Goal: Use online tool/utility

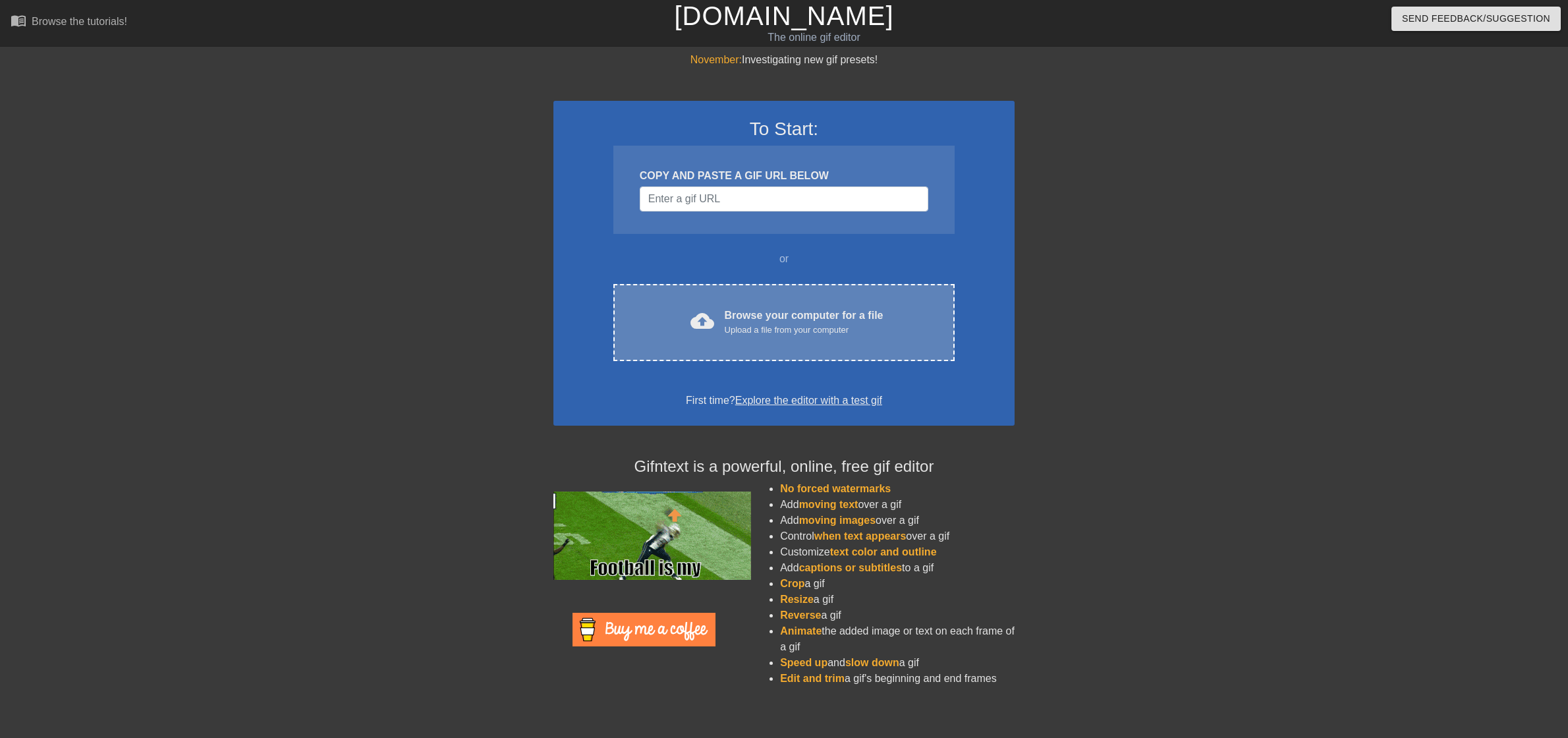
click at [812, 346] on div "cloud_upload Browse your computer for a file Upload a file from your computer C…" at bounding box center [784, 322] width 341 height 77
click at [802, 327] on div "Upload a file from your computer" at bounding box center [804, 330] width 159 height 13
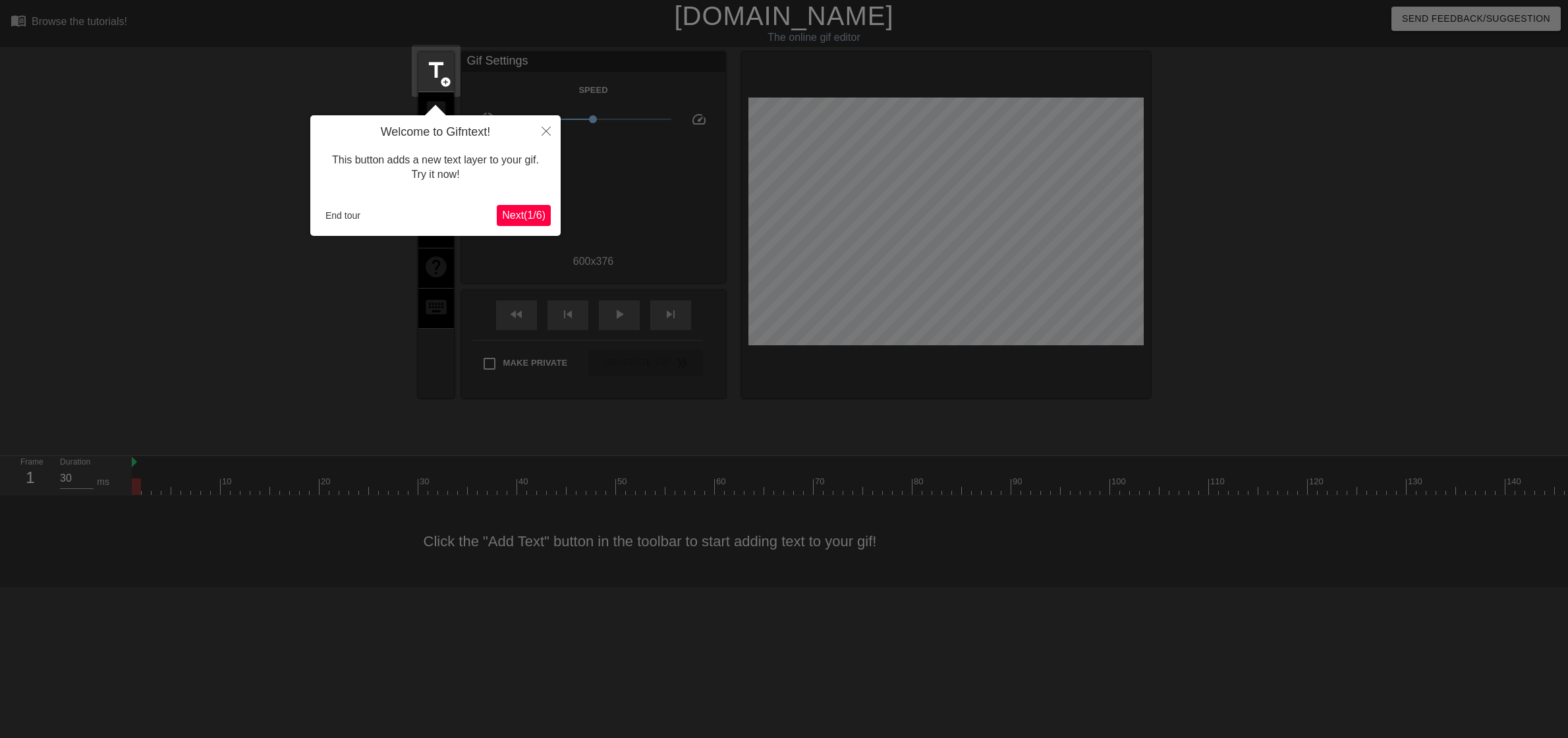
click at [356, 226] on div "Welcome to Gifntext! This button adds a new text layer to your gif. Try it now!…" at bounding box center [435, 175] width 251 height 120
click at [351, 221] on button "End tour" at bounding box center [343, 215] width 45 height 20
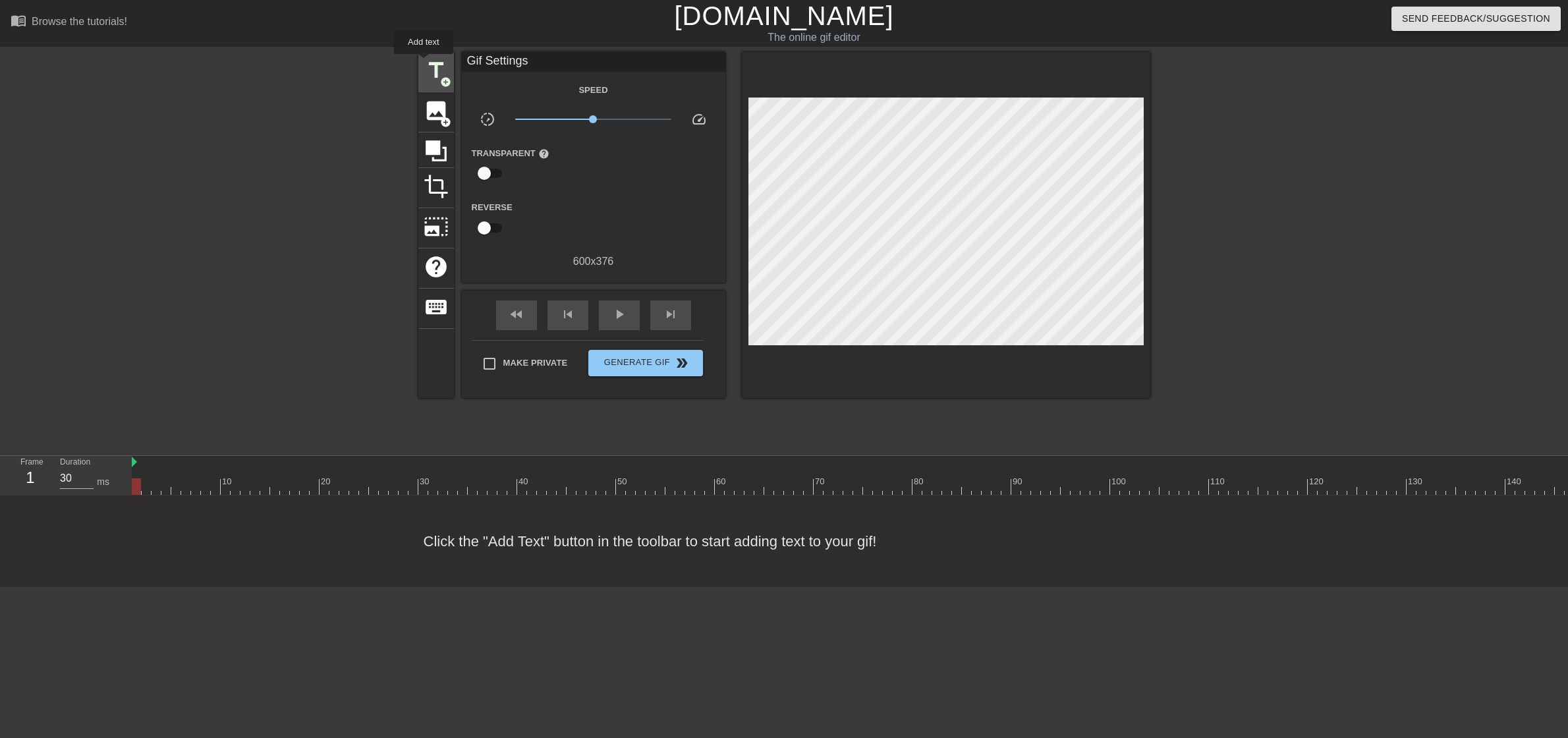
click at [433, 68] on span "title" at bounding box center [436, 70] width 25 height 25
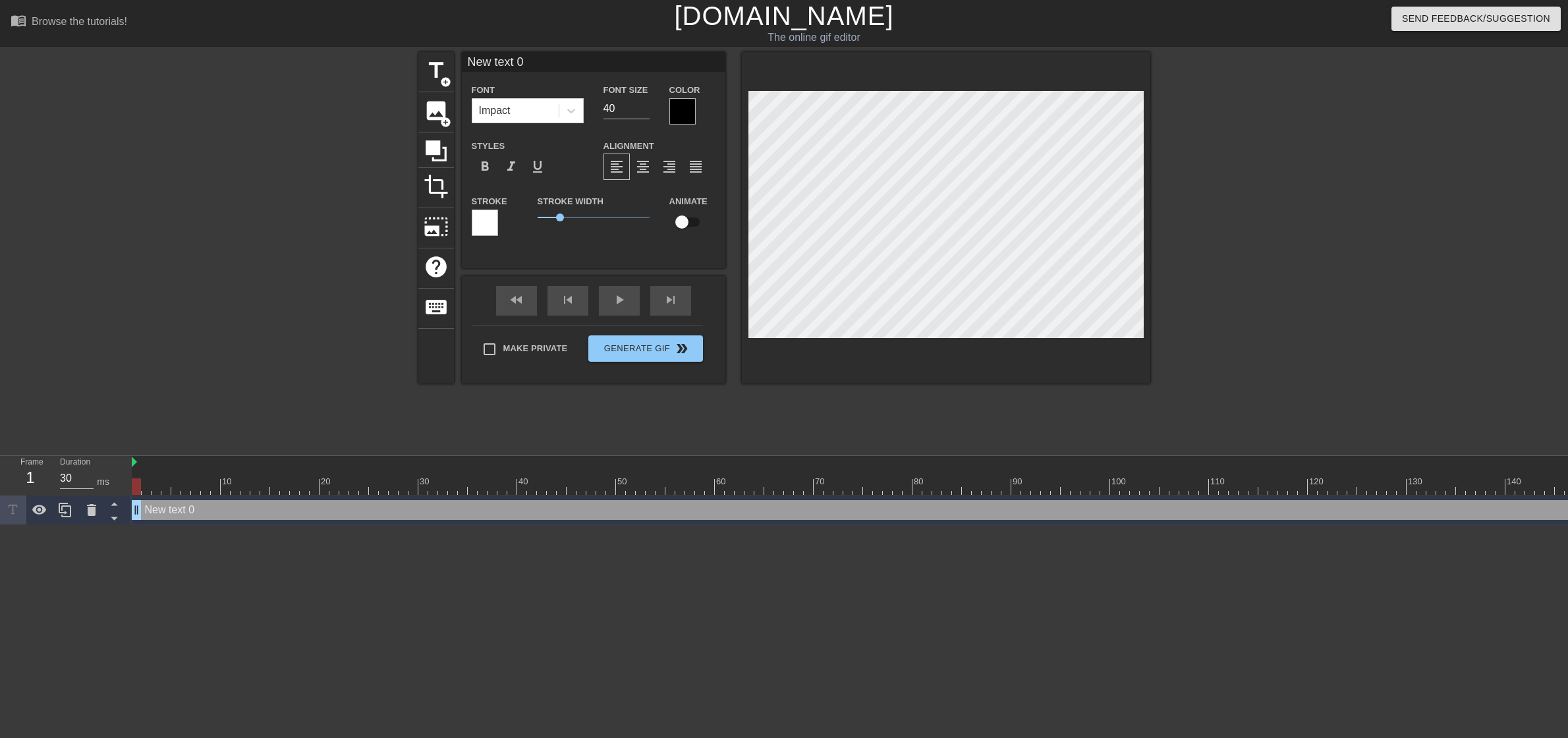
scroll to position [2, 3]
type input "M"
type textarea "M"
type input "MA"
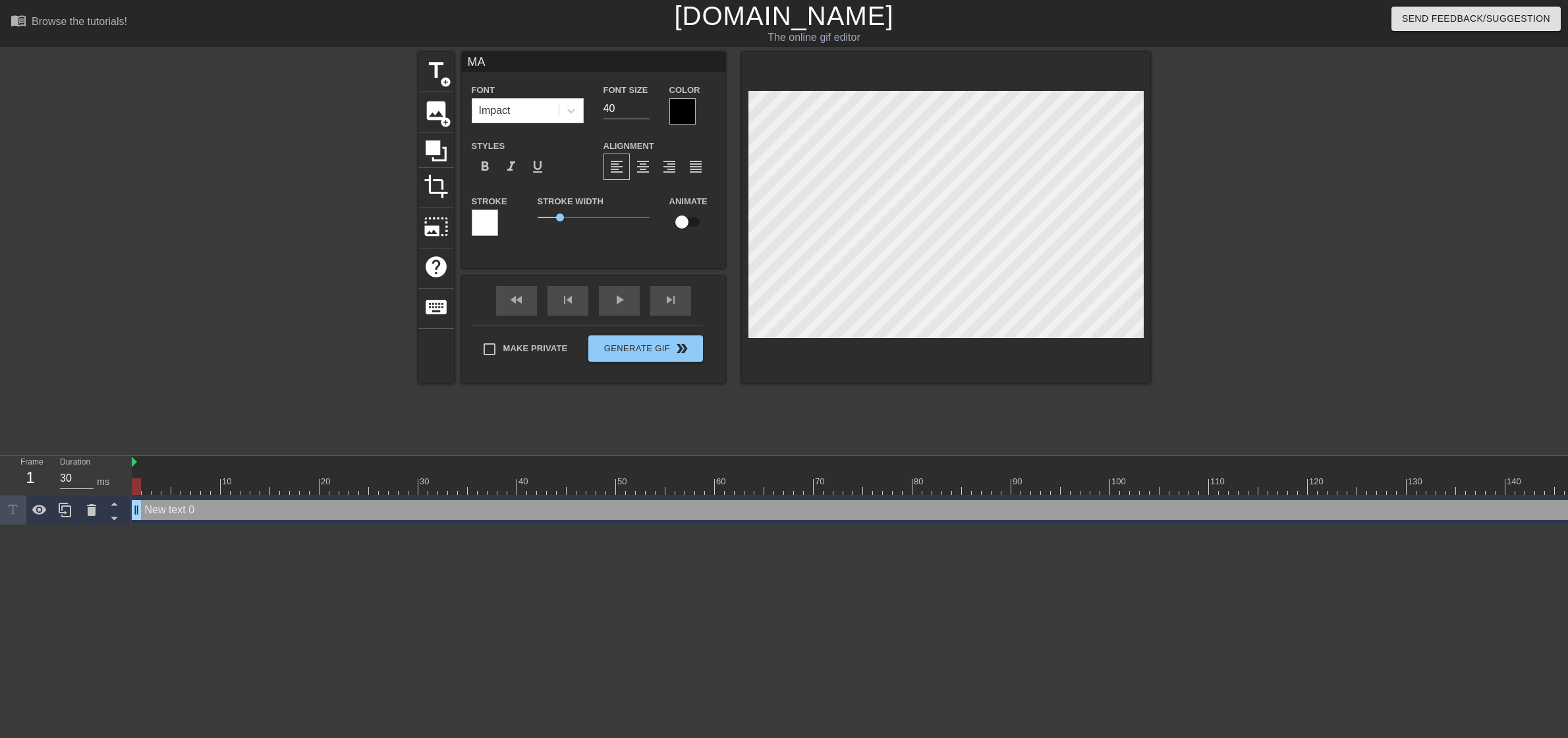
type textarea "MA"
type input "MAN"
type textarea "MAN"
type input "MANU"
type textarea "MANU"
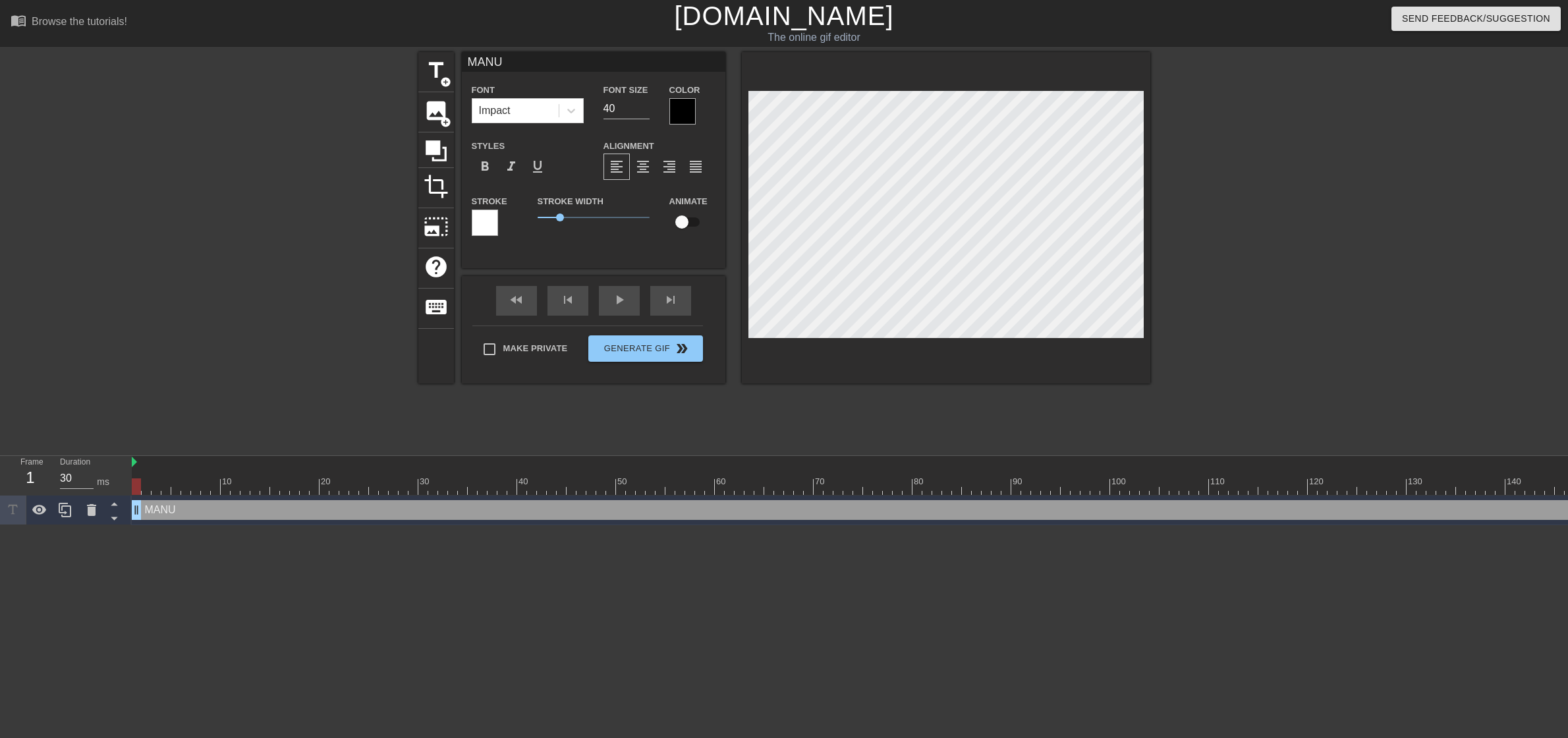
click at [687, 115] on div at bounding box center [683, 112] width 27 height 27
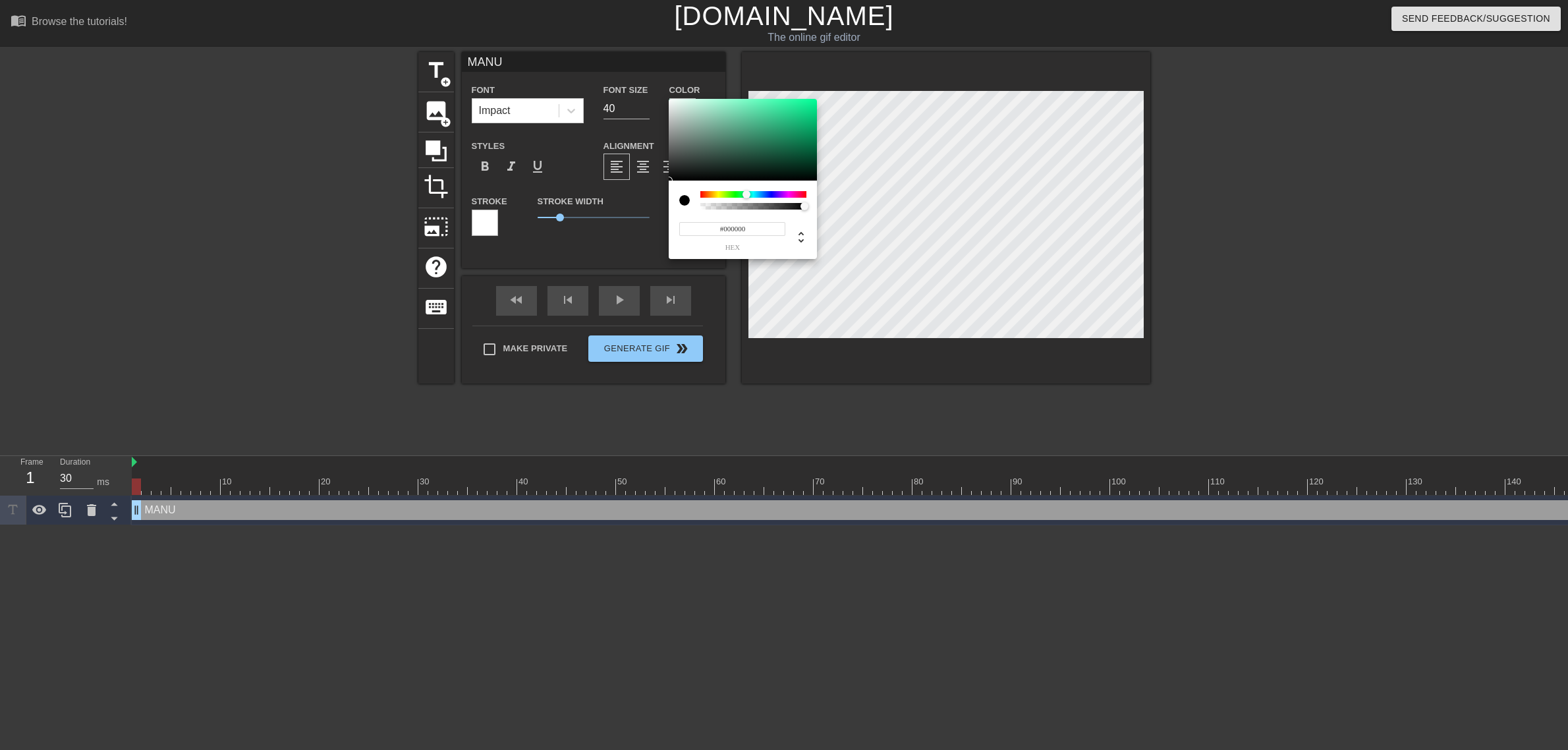
click at [746, 191] on div at bounding box center [754, 194] width 106 height 7
click at [789, 193] on div "#000000 hex" at bounding box center [742, 220] width 148 height 78
click at [789, 193] on div at bounding box center [754, 194] width 106 height 7
type input "#BE14BC"
click at [802, 120] on div at bounding box center [742, 140] width 148 height 82
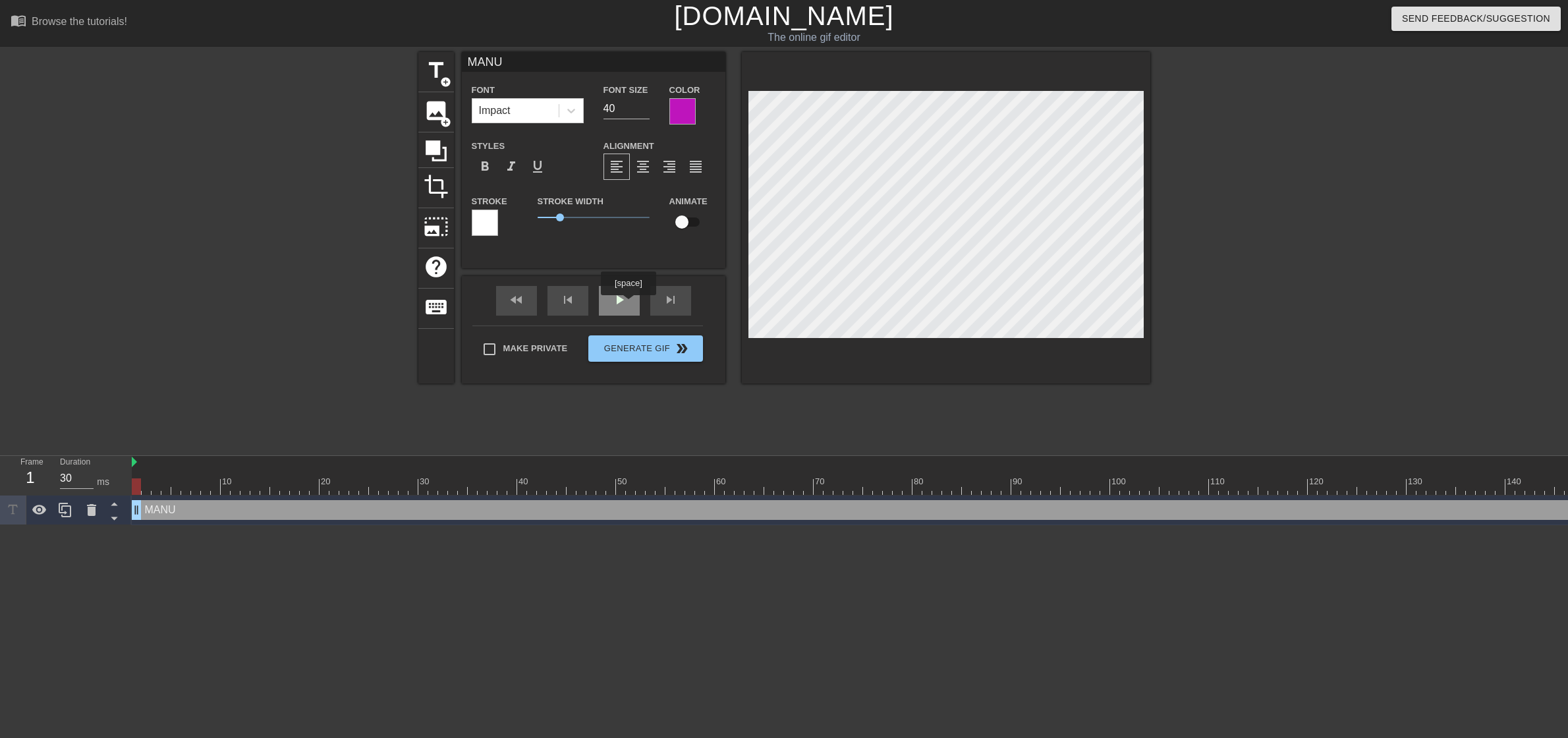
click at [627, 305] on div "play_arrow" at bounding box center [619, 301] width 41 height 30
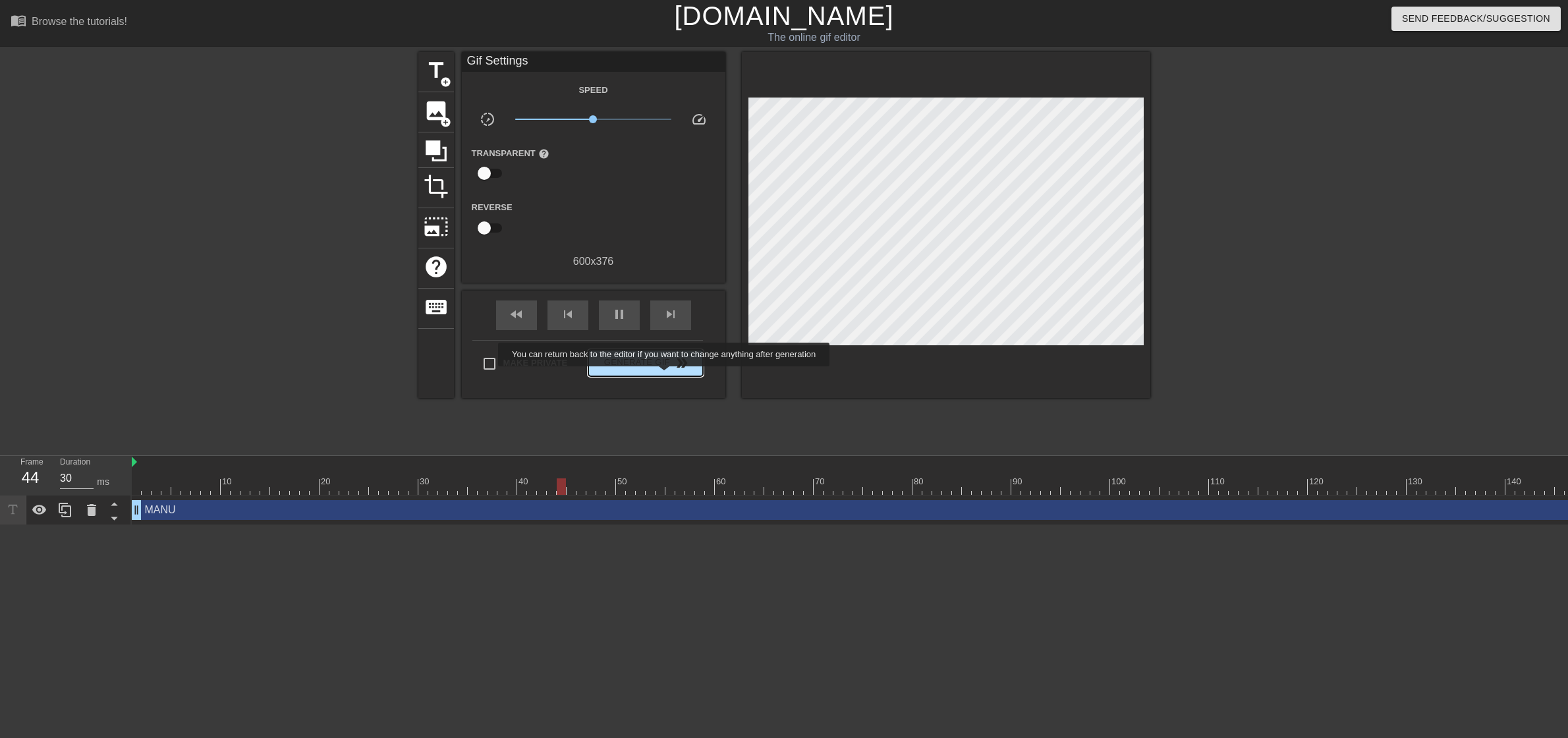
type input "40"
click at [665, 376] on button "Generate Gif double_arrow" at bounding box center [645, 363] width 114 height 27
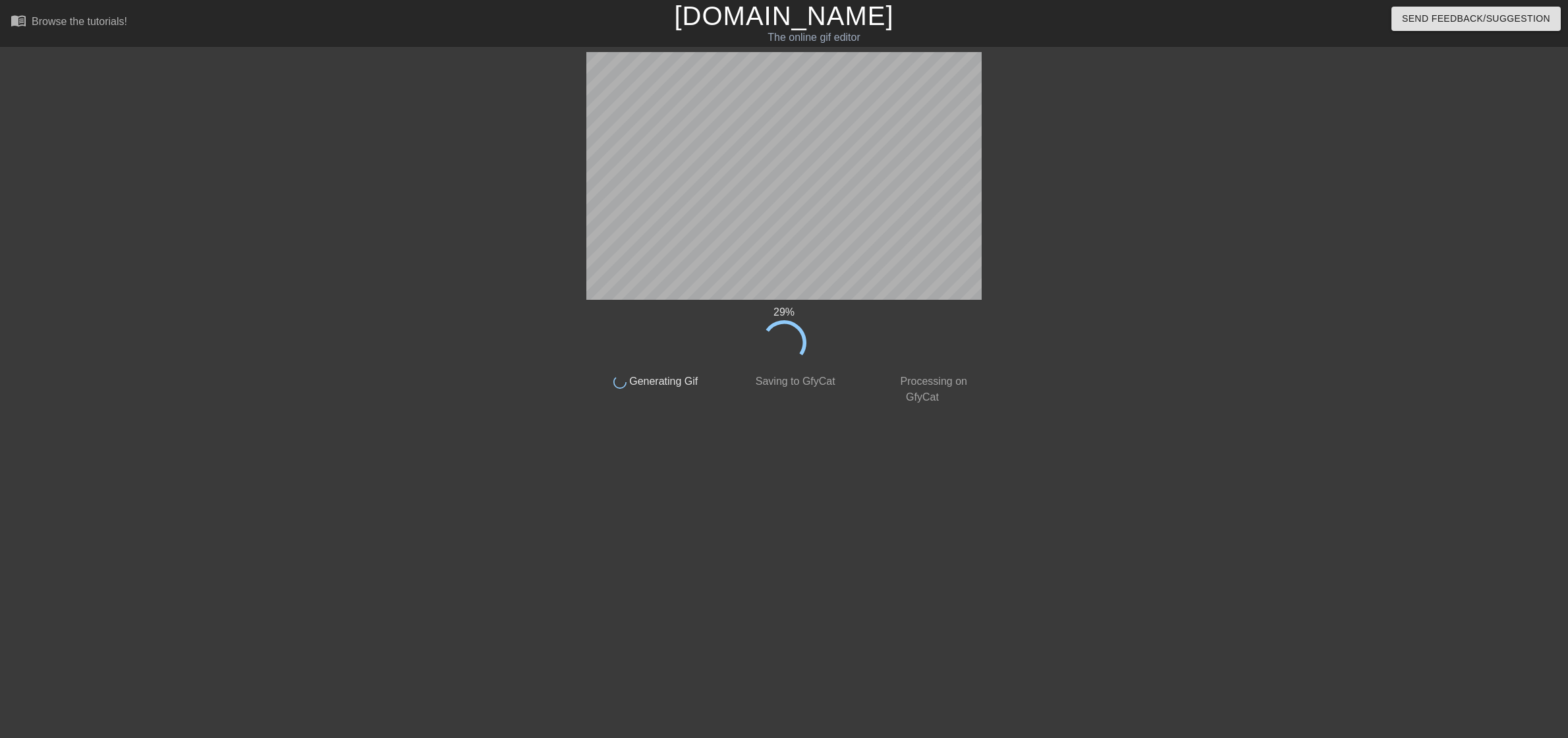
click at [1291, 453] on html "menu_book Browse the tutorials! [DOMAIN_NAME] The online gif editor Send Feedba…" at bounding box center [784, 227] width 1568 height 453
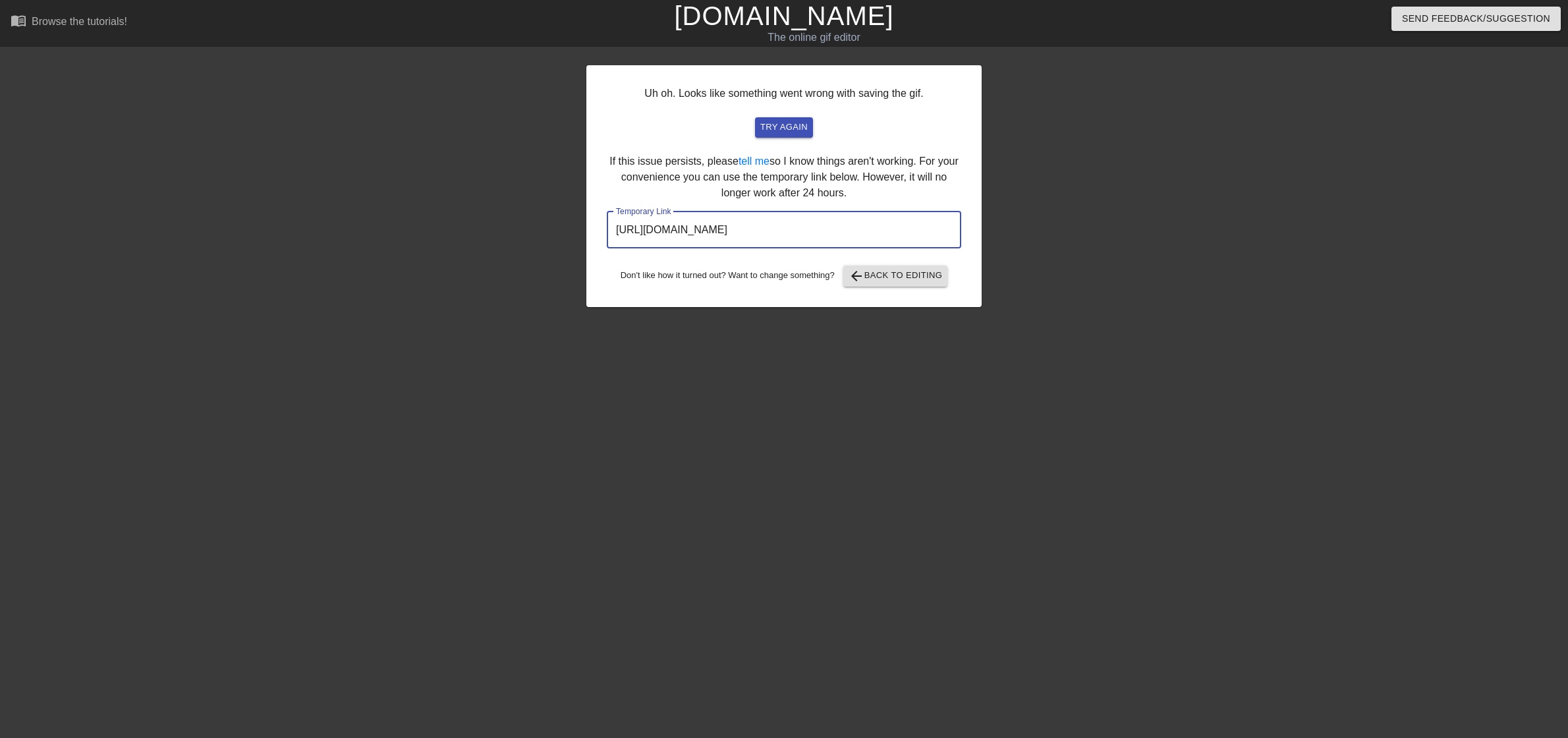
click at [883, 218] on input "[URL][DOMAIN_NAME]" at bounding box center [784, 229] width 354 height 37
